Goal: Information Seeking & Learning: Learn about a topic

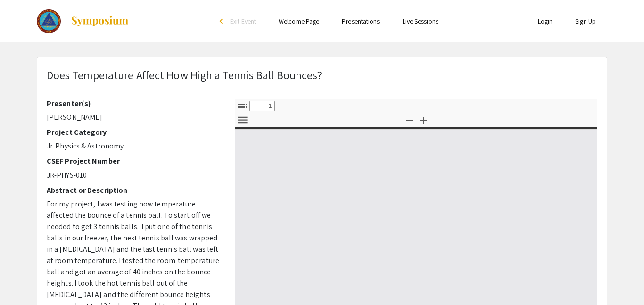
select select "custom"
type input "0"
select select "custom"
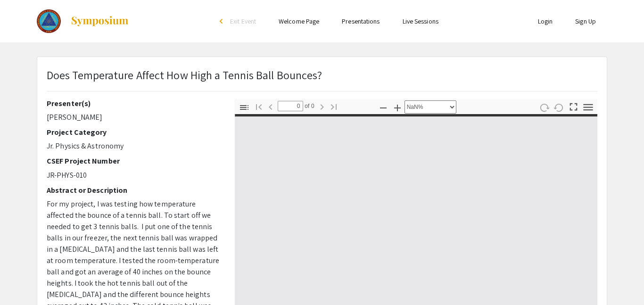
type input "1"
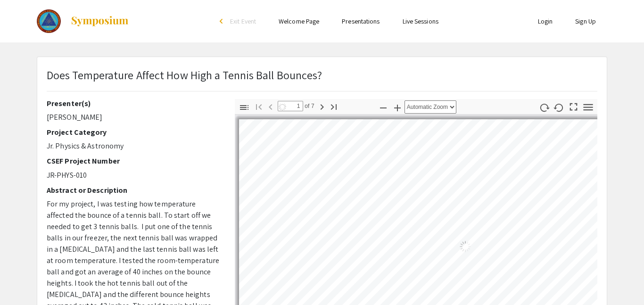
select select "auto"
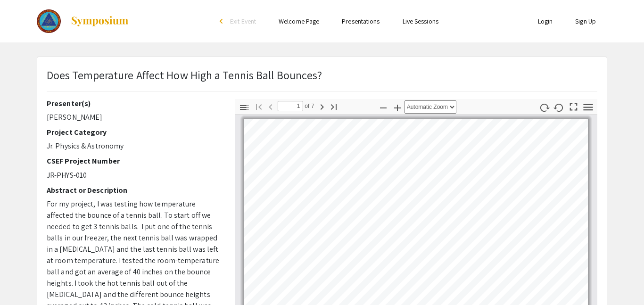
scroll to position [1, 0]
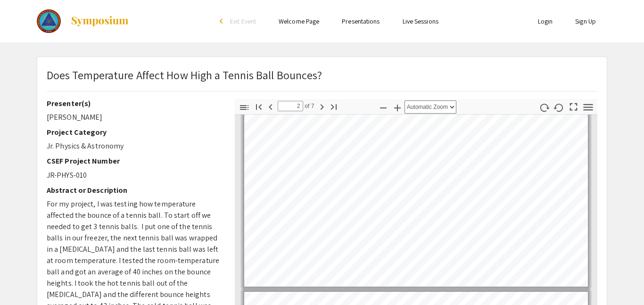
type input "3"
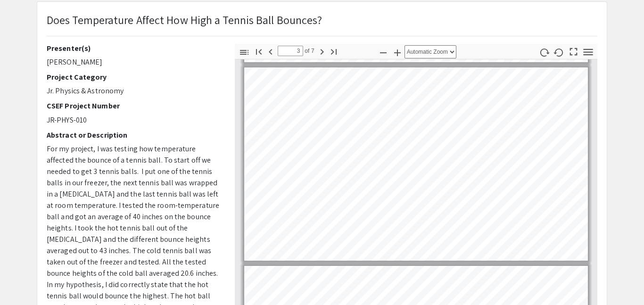
scroll to position [393, 0]
select select "page-width"
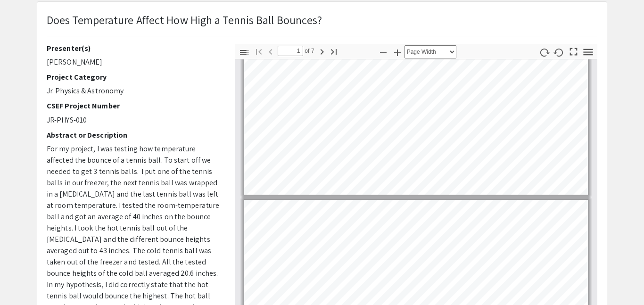
scroll to position [0, 0]
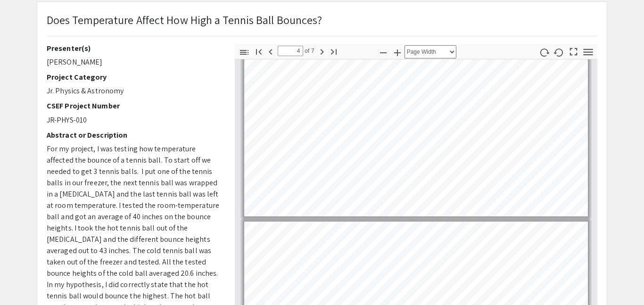
type input "3"
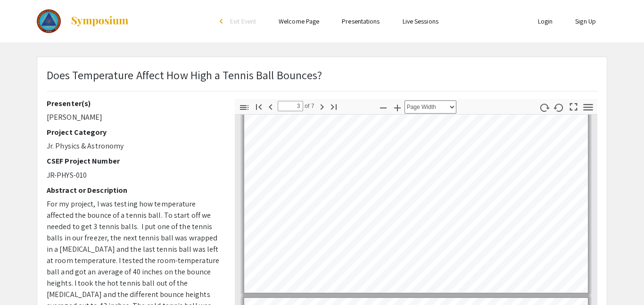
scroll to position [404, 0]
